Goal: Information Seeking & Learning: Learn about a topic

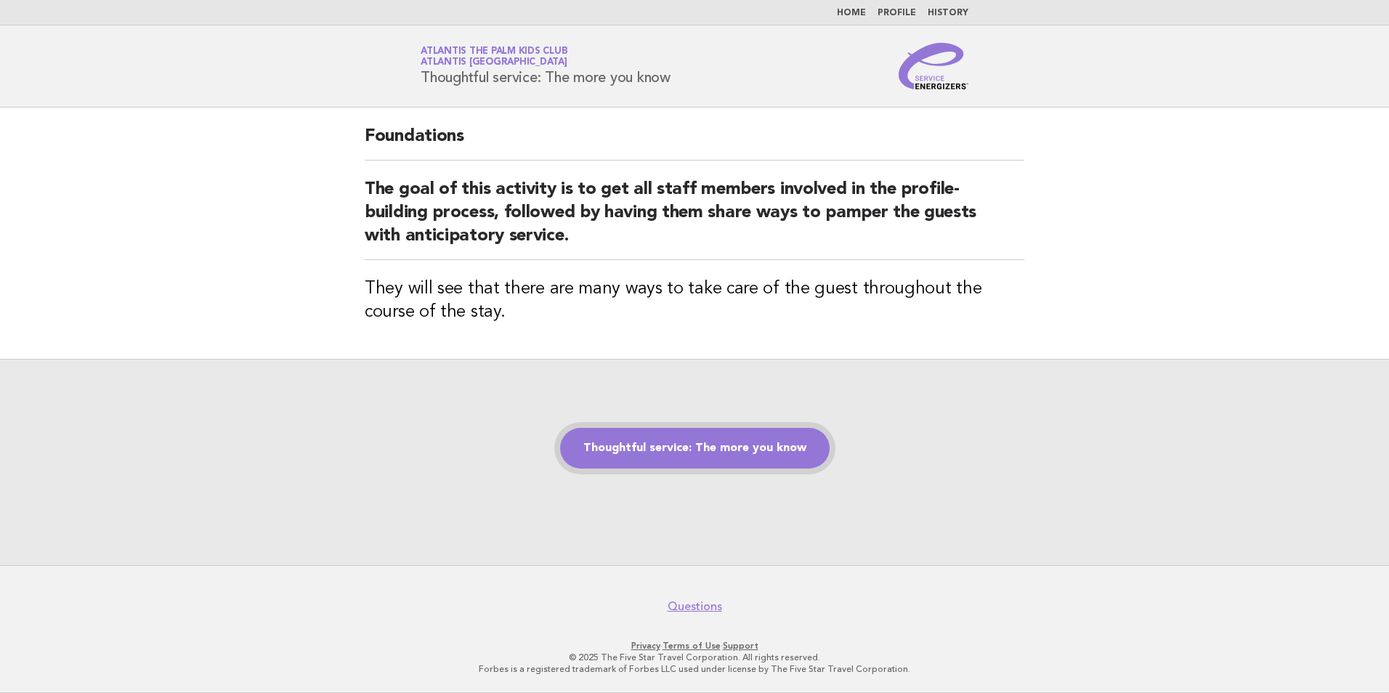
click at [682, 458] on link "Thoughtful service: The more you know" at bounding box center [695, 448] width 270 height 41
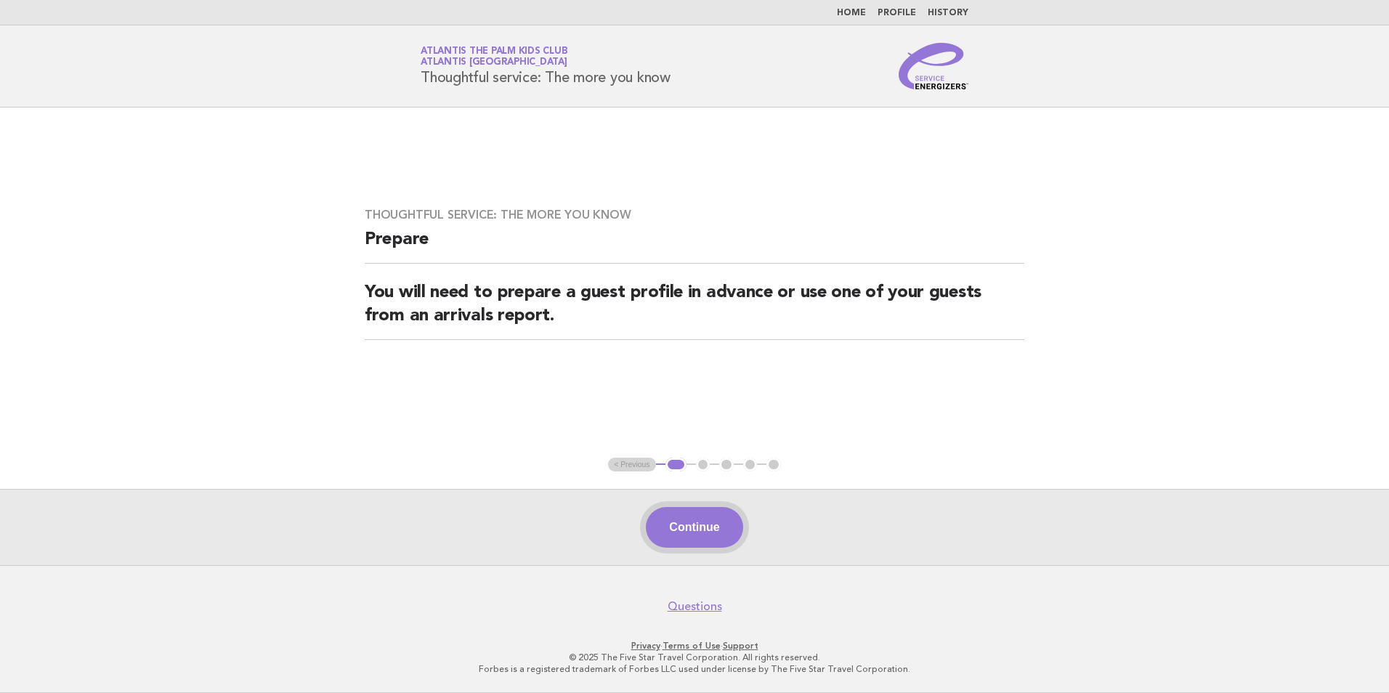
click at [678, 533] on button "Continue" at bounding box center [694, 527] width 97 height 41
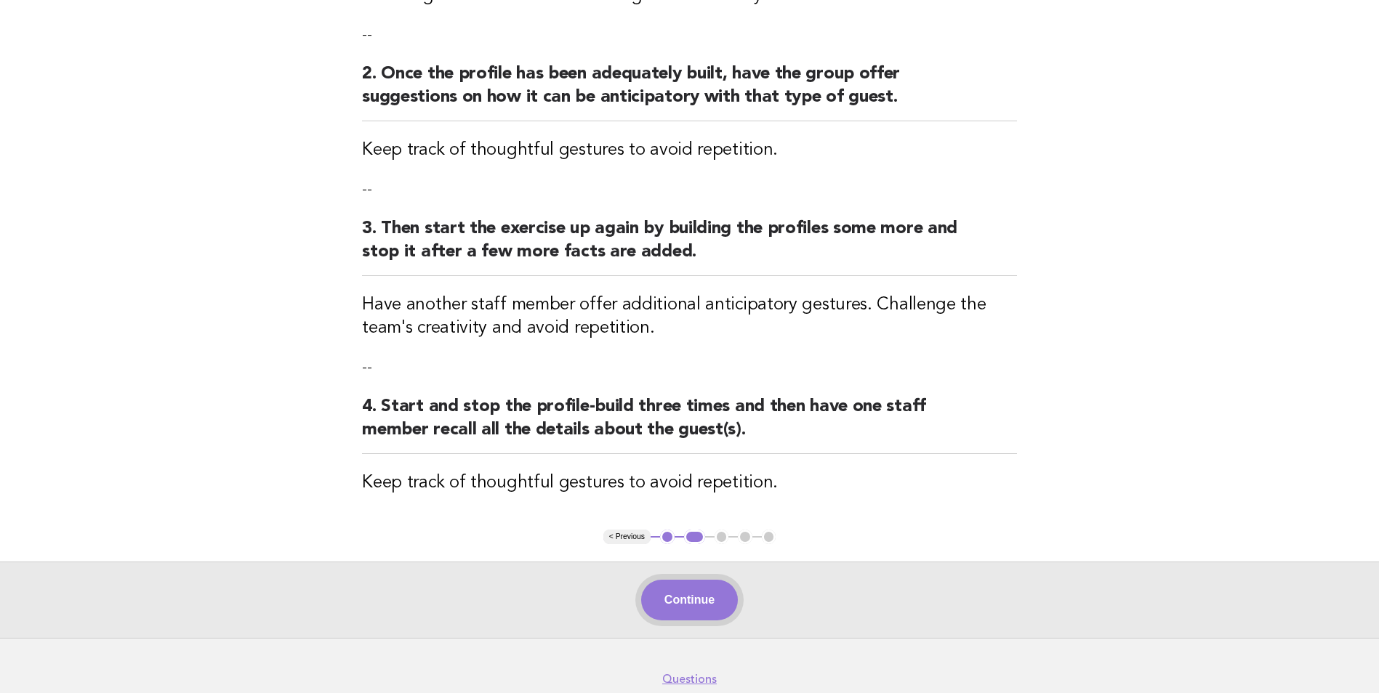
click at [736, 600] on button "Continue" at bounding box center [689, 600] width 97 height 41
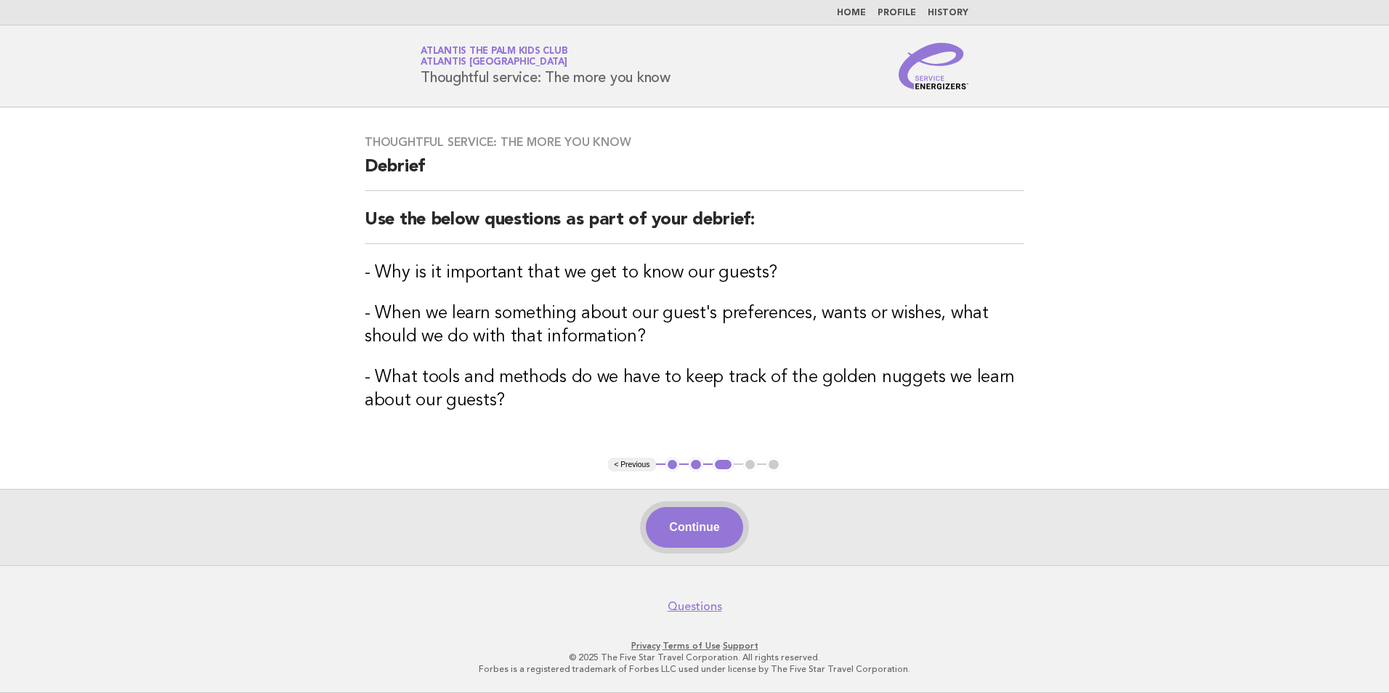
click at [709, 525] on button "Continue" at bounding box center [694, 527] width 97 height 41
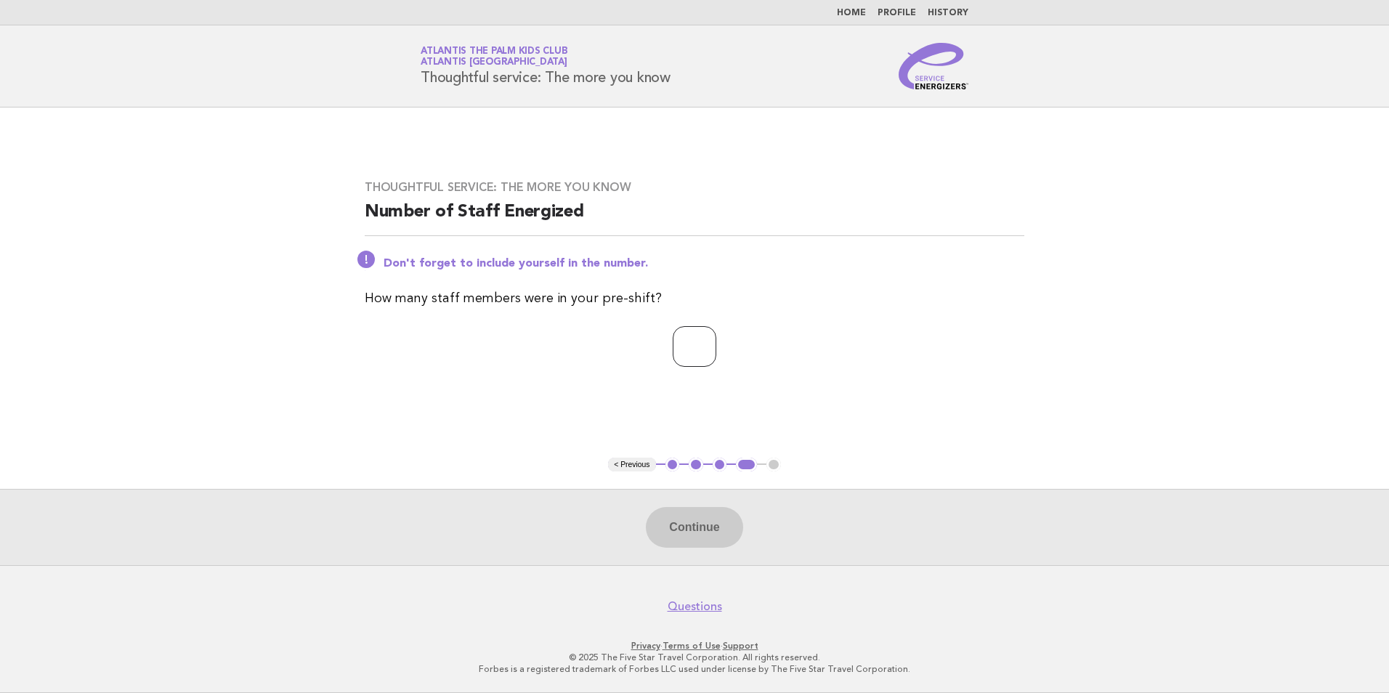
click at [685, 359] on input "number" at bounding box center [695, 346] width 44 height 41
type input "**"
click at [682, 535] on button "Continue" at bounding box center [694, 527] width 97 height 41
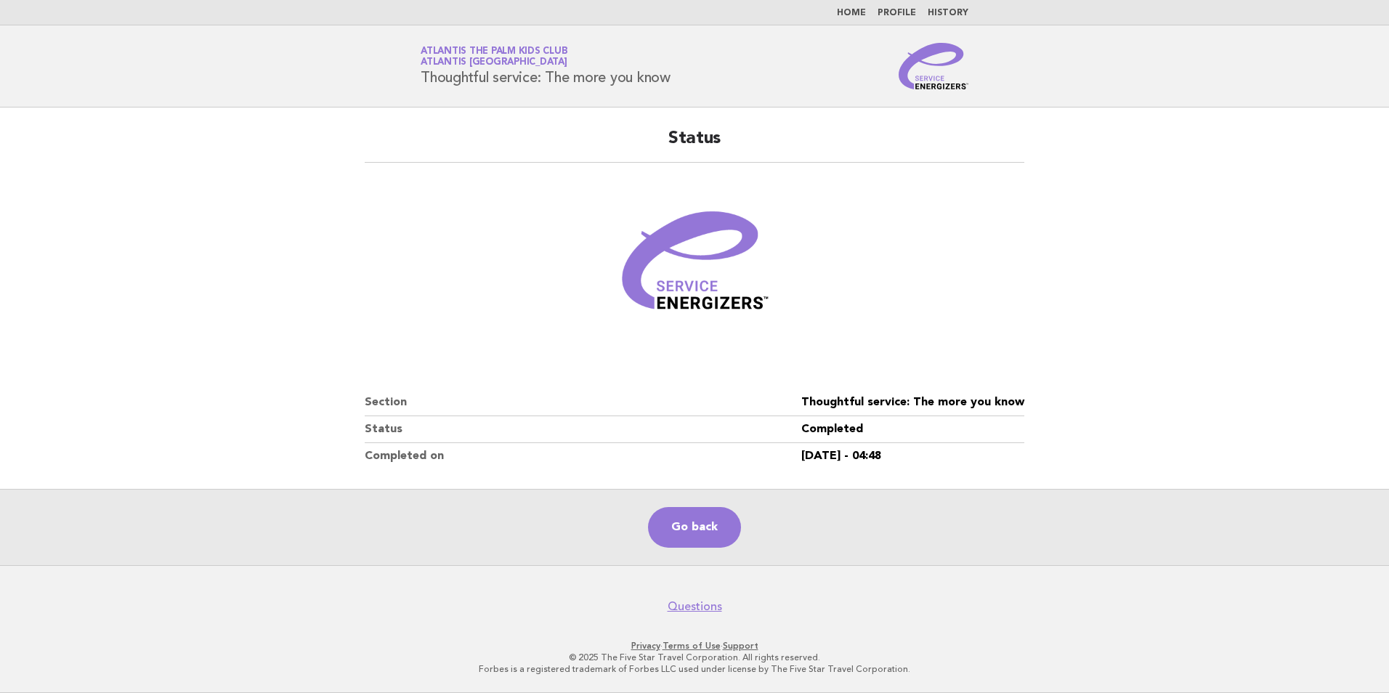
click at [228, 137] on main "Status Section Thoughtful service: The more you know Status Completed Completed…" at bounding box center [694, 337] width 1389 height 458
